Goal: Subscribe to service/newsletter

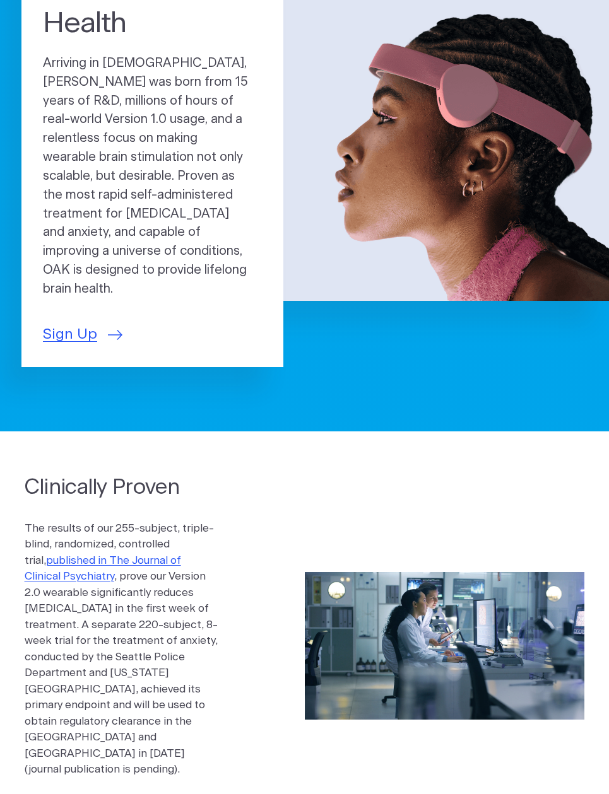
scroll to position [156, 0]
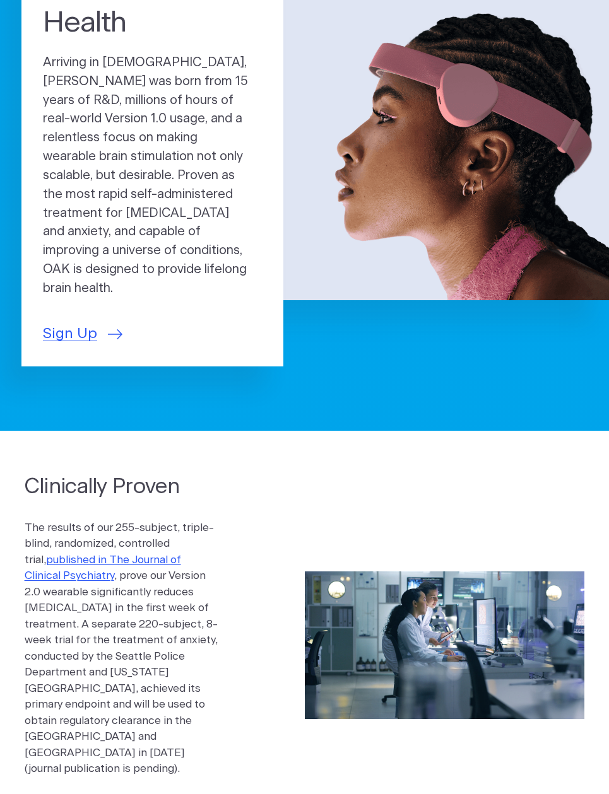
click at [84, 323] on span "Sign Up" at bounding box center [70, 334] width 54 height 22
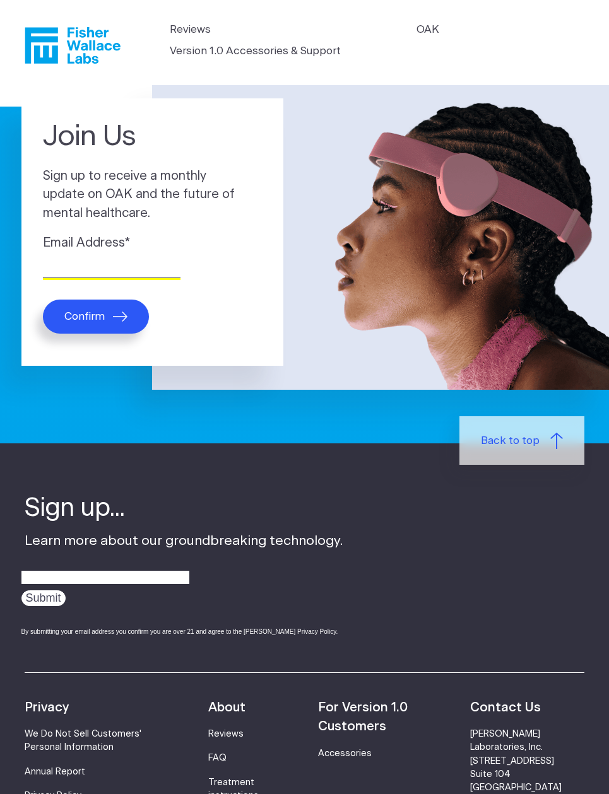
click at [125, 264] on input "Email Address *" at bounding box center [112, 269] width 138 height 20
type input "johnhalsey@mac.com"
click at [107, 321] on button "Confirm" at bounding box center [96, 317] width 106 height 34
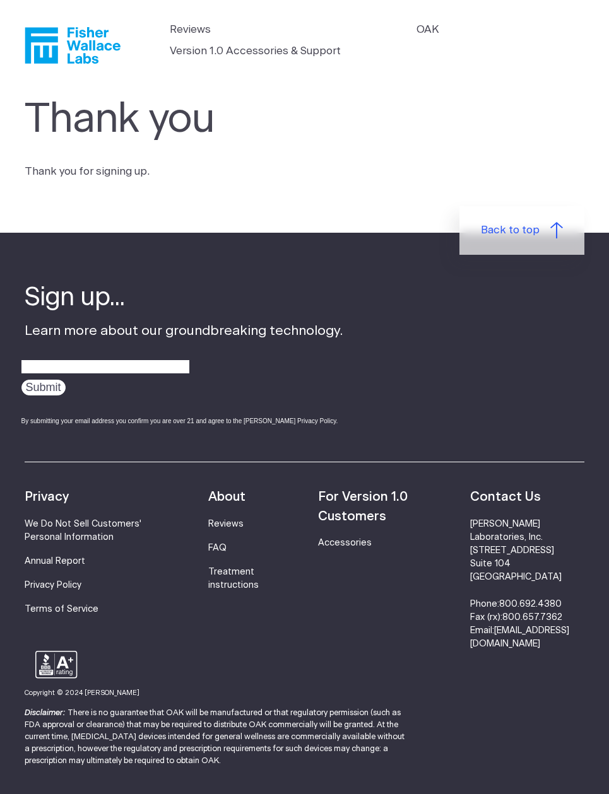
click at [85, 42] on icon "Fisher Wallace" at bounding box center [73, 45] width 96 height 37
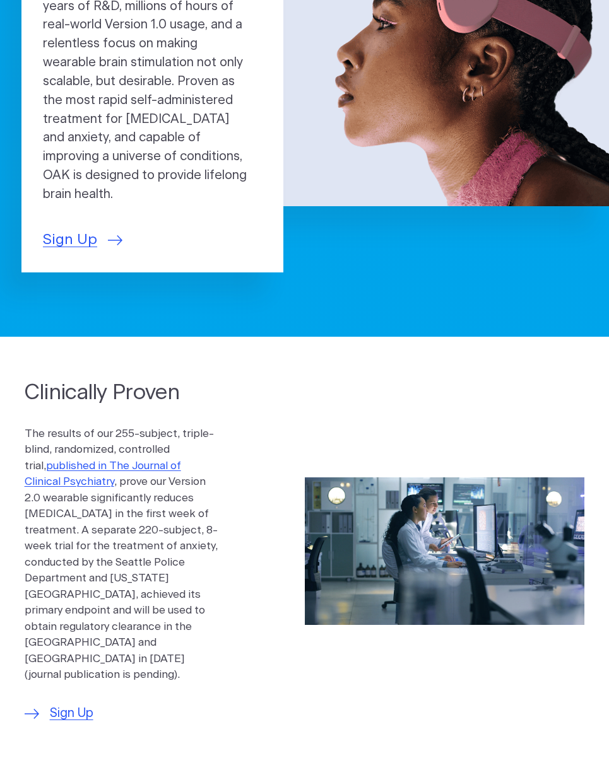
scroll to position [253, 0]
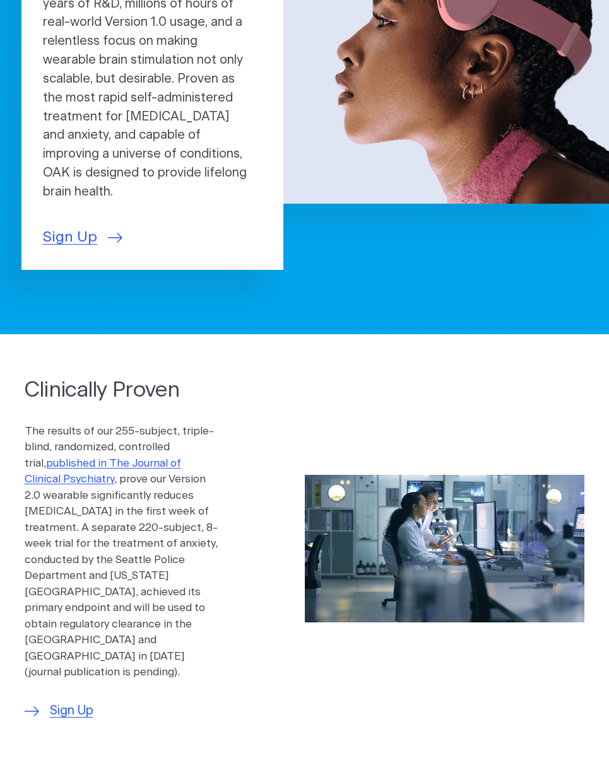
click at [85, 702] on span "Sign Up" at bounding box center [72, 711] width 44 height 19
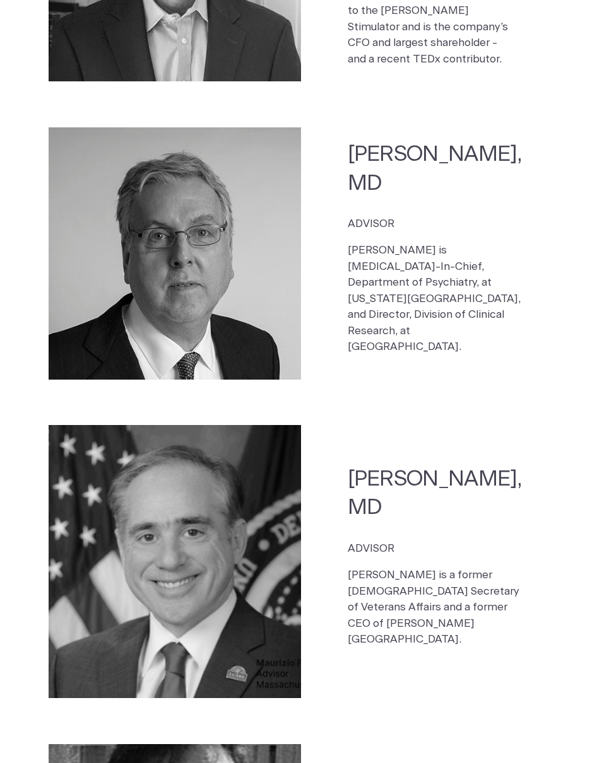
scroll to position [2202, 0]
